Goal: Understand process/instructions

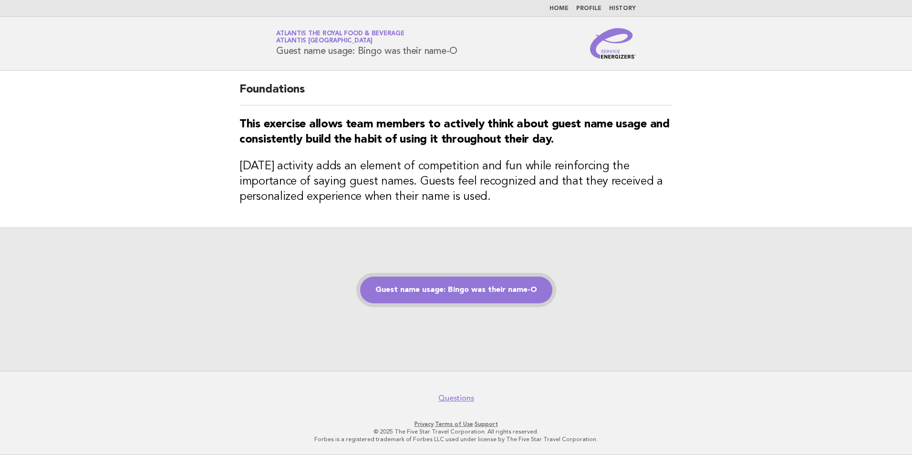
click at [503, 292] on link "Guest name usage: Bingo was their name-O" at bounding box center [456, 290] width 192 height 27
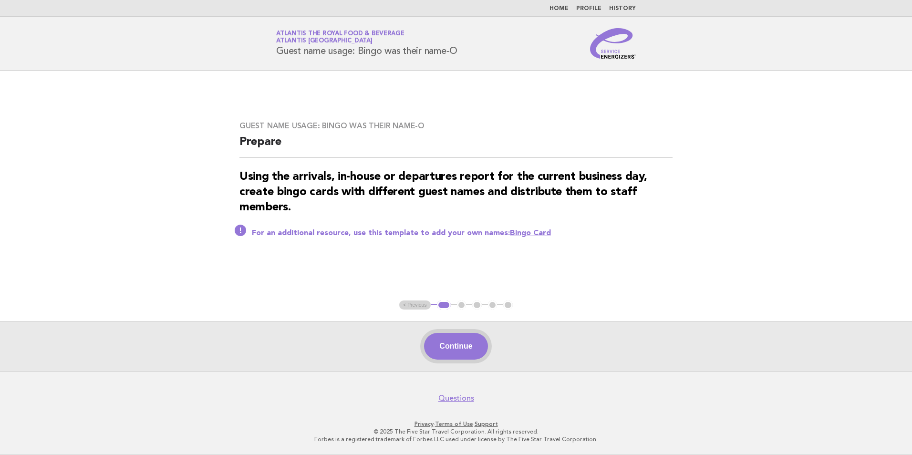
click at [472, 351] on button "Continue" at bounding box center [455, 346] width 63 height 27
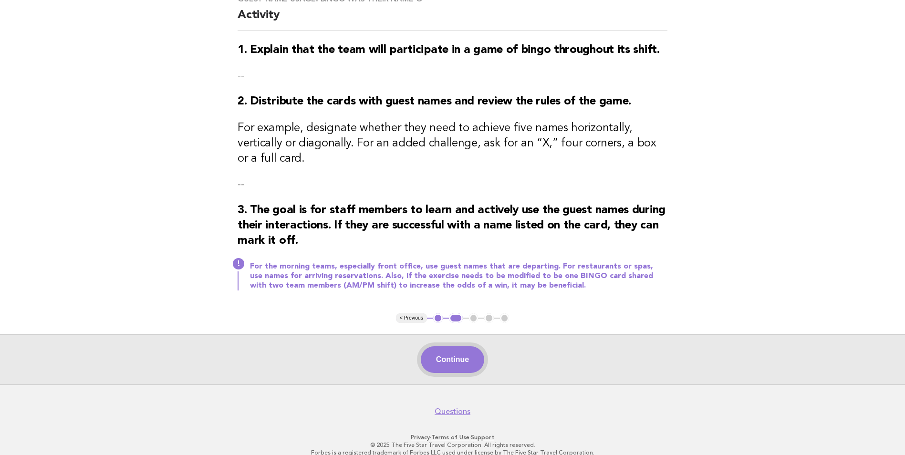
click at [460, 354] on button "Continue" at bounding box center [452, 359] width 63 height 27
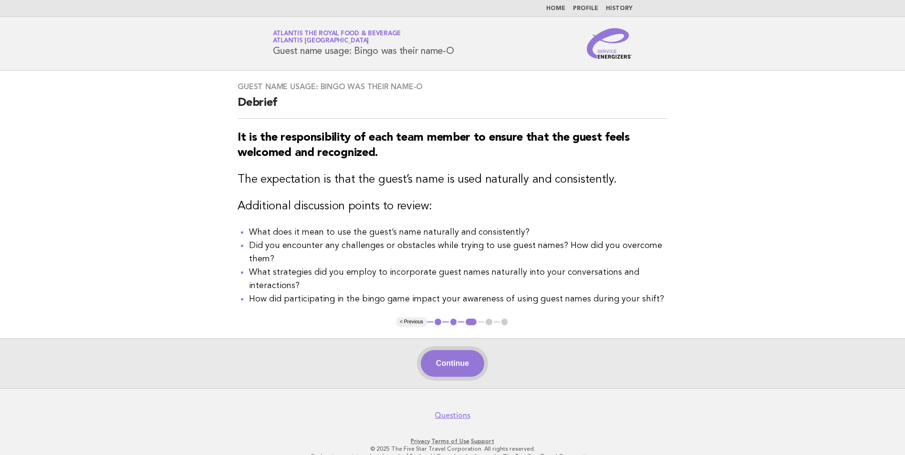
click at [451, 363] on button "Continue" at bounding box center [452, 363] width 63 height 27
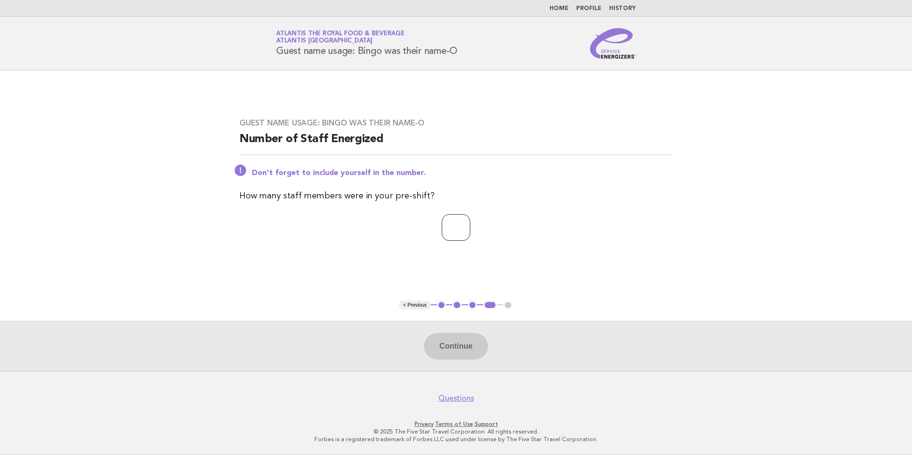
click at [457, 232] on input "number" at bounding box center [456, 227] width 29 height 27
type input "*"
click at [453, 348] on button "Continue" at bounding box center [455, 346] width 63 height 27
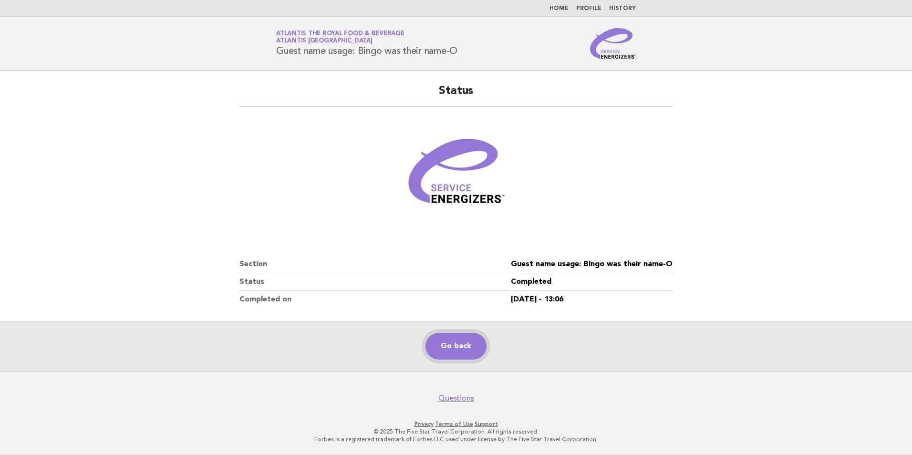
click at [447, 352] on link "Go back" at bounding box center [455, 346] width 61 height 27
